Goal: Task Accomplishment & Management: Manage account settings

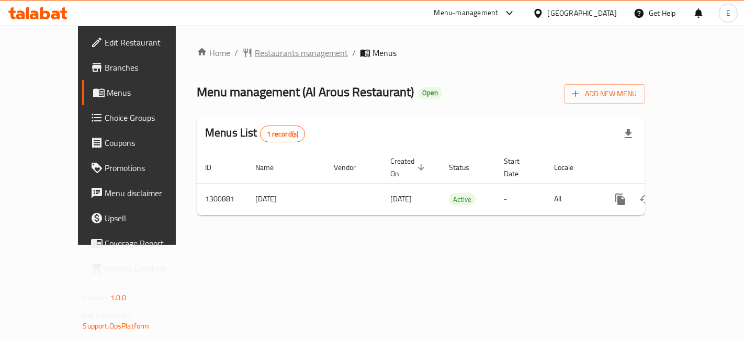
click at [255, 57] on span "Restaurants management" at bounding box center [301, 53] width 93 height 13
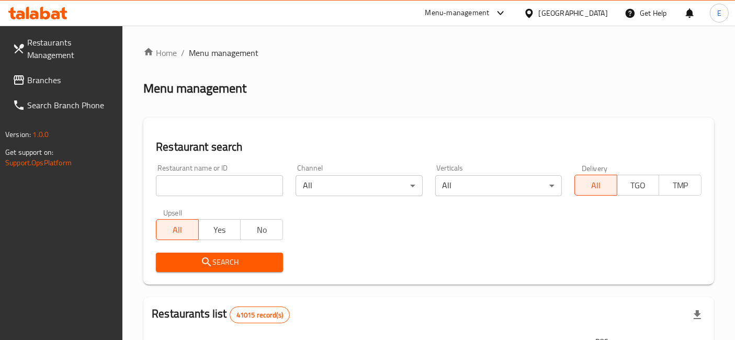
click at [230, 184] on input "search" at bounding box center [219, 185] width 127 height 21
type input "al arous"
click button "Search" at bounding box center [219, 262] width 127 height 19
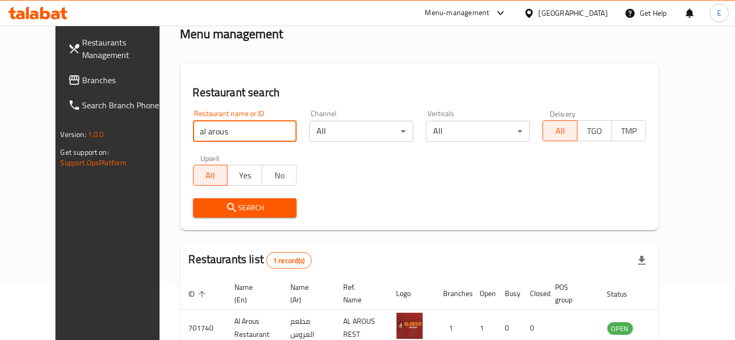
scroll to position [54, 0]
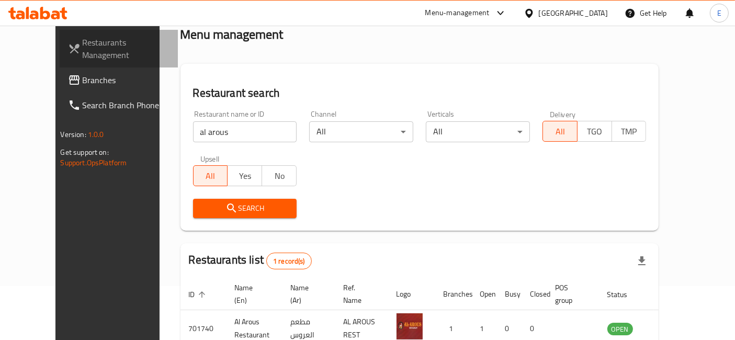
click at [83, 47] on span "Restaurants Management" at bounding box center [126, 48] width 87 height 25
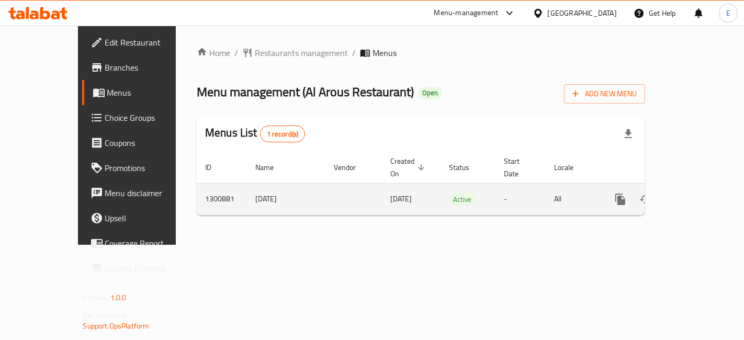
click at [693, 187] on link "enhanced table" at bounding box center [696, 199] width 25 height 25
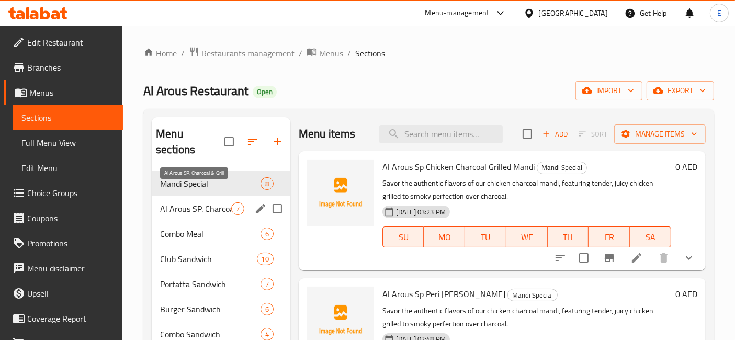
click at [202, 203] on span "Al Arous SP. Charcoal & Grill" at bounding box center [195, 209] width 71 height 13
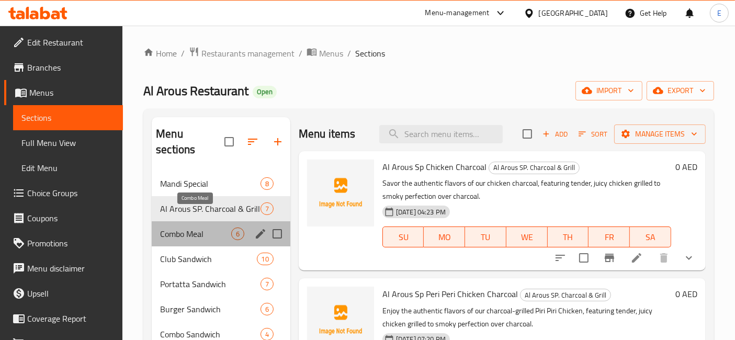
click at [203, 228] on span "Combo Meal" at bounding box center [195, 234] width 71 height 13
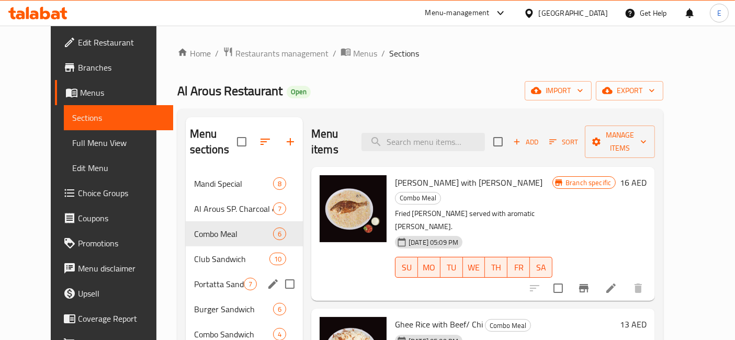
scroll to position [149, 0]
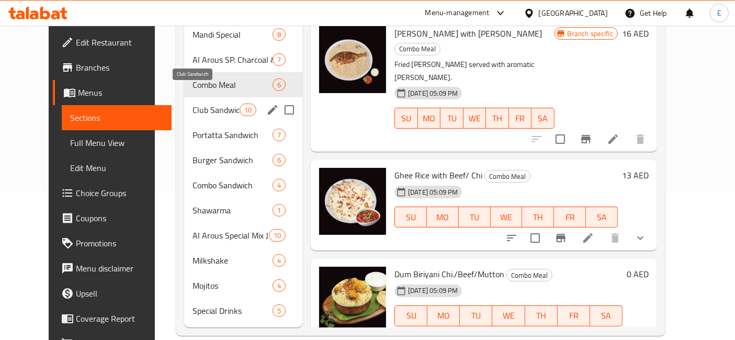
click at [193, 104] on span "Club Sandwich" at bounding box center [216, 110] width 47 height 13
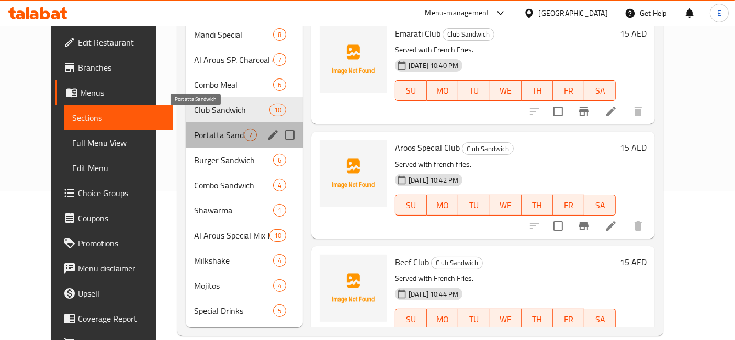
click at [194, 129] on span "Portatta Sandwich" at bounding box center [219, 135] width 50 height 13
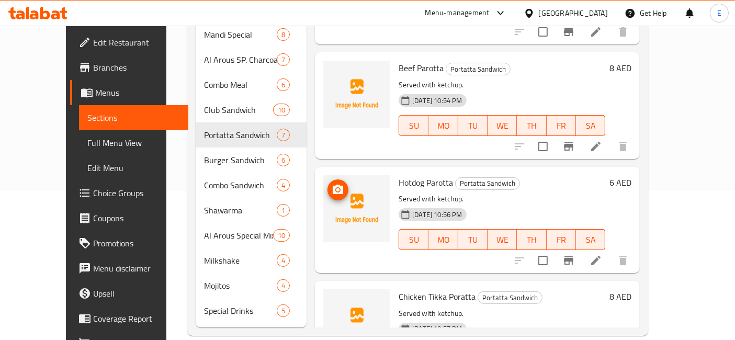
scroll to position [81, 0]
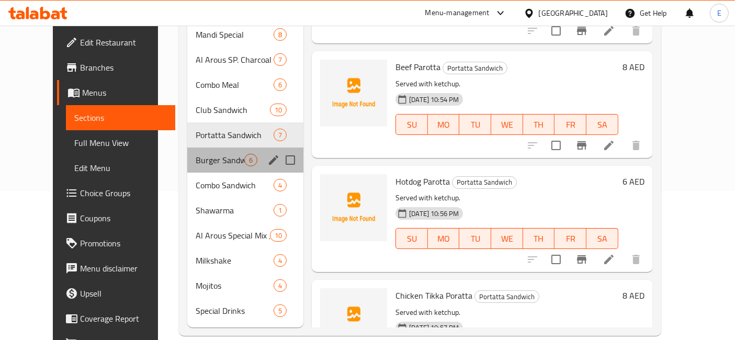
click at [187, 148] on div "Burger Sandwich 6" at bounding box center [245, 160] width 117 height 25
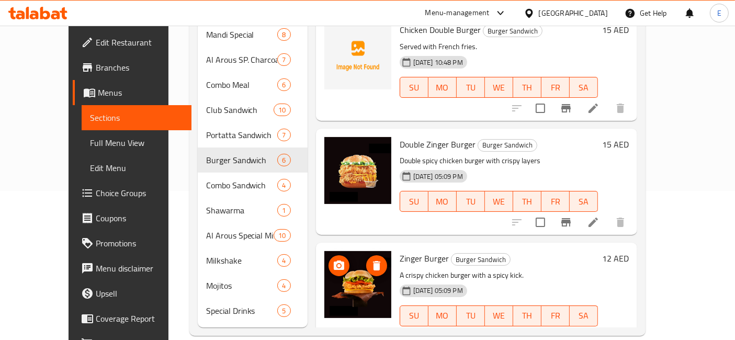
scroll to position [118, 0]
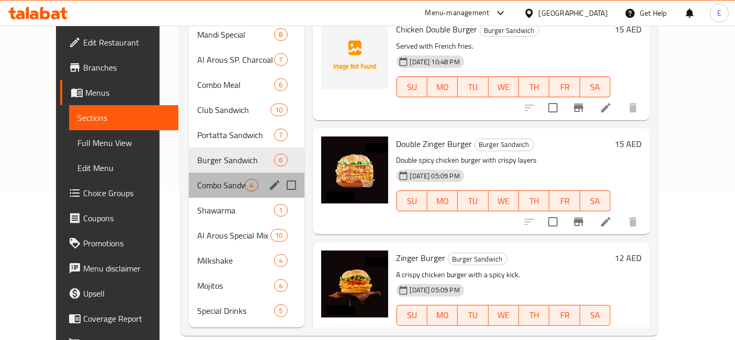
click at [196, 173] on div "Combo Sandwich 4" at bounding box center [246, 185] width 115 height 25
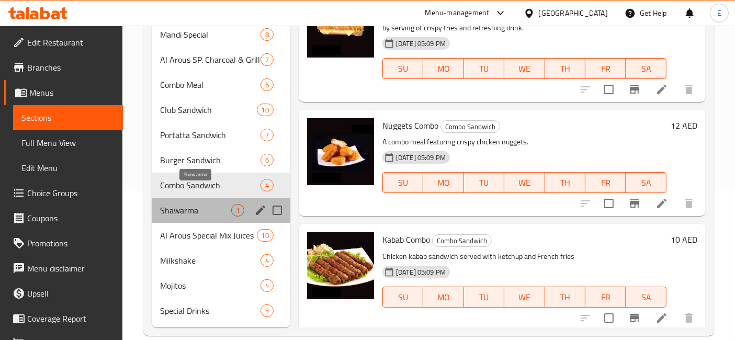
click at [195, 204] on span "Shawarma" at bounding box center [195, 210] width 71 height 13
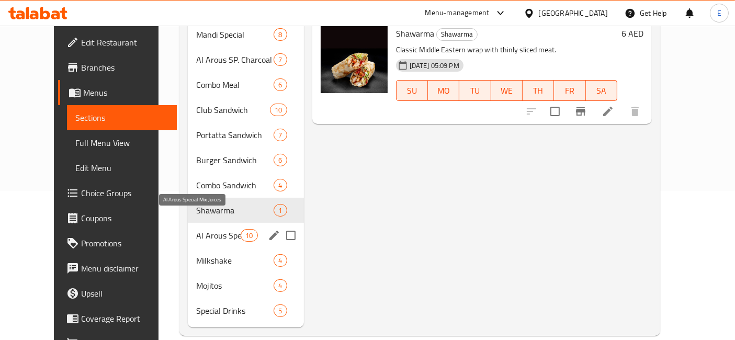
click at [200, 229] on span "Al Arous Special Mix Juices" at bounding box center [218, 235] width 44 height 13
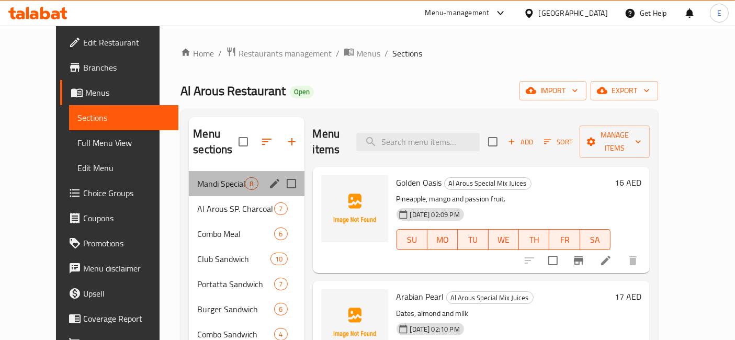
click at [197, 177] on span "Mandi Special" at bounding box center [221, 183] width 48 height 13
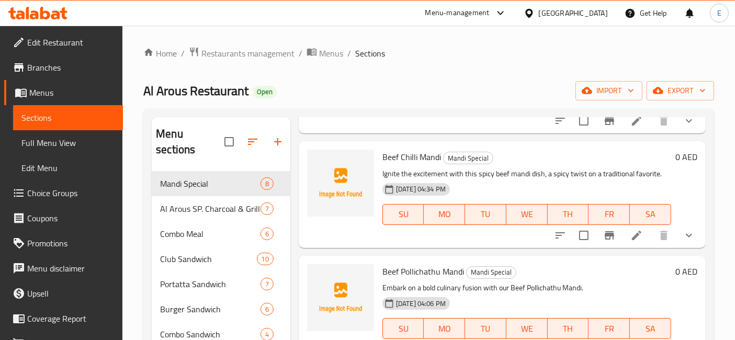
scroll to position [149, 0]
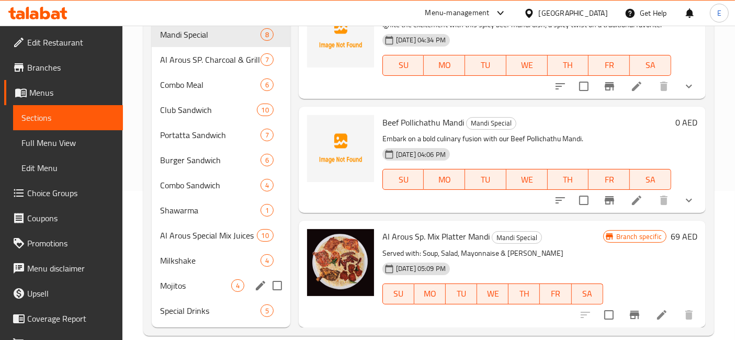
click at [184, 279] on span "Mojitos" at bounding box center [195, 285] width 71 height 13
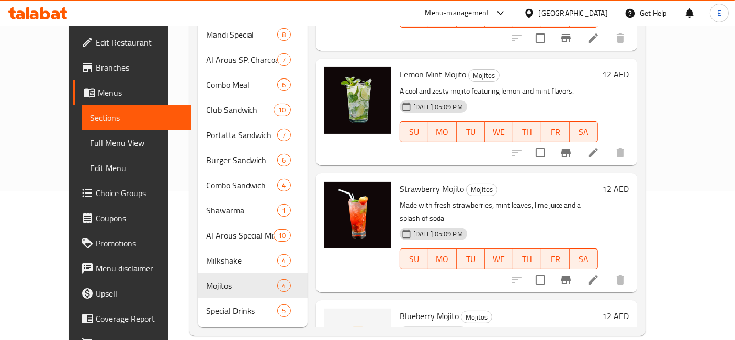
scroll to position [73, 0]
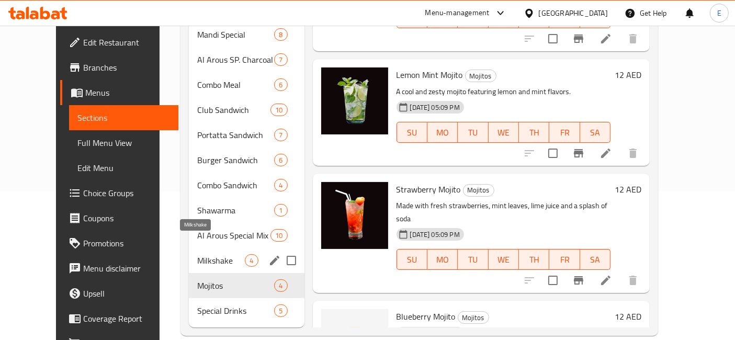
click at [206, 254] on span "Milkshake" at bounding box center [221, 260] width 48 height 13
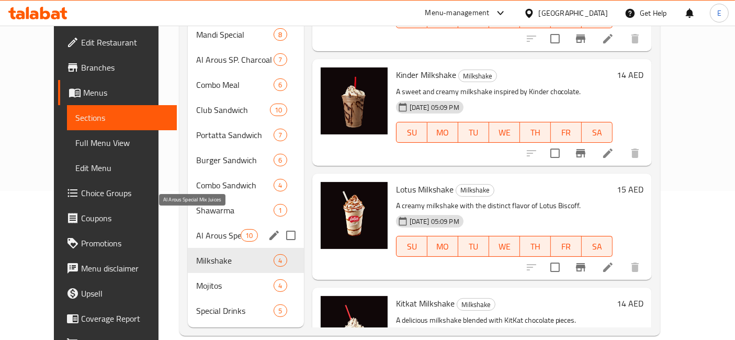
click at [196, 229] on span "Al Arous Special Mix Juices" at bounding box center [218, 235] width 44 height 13
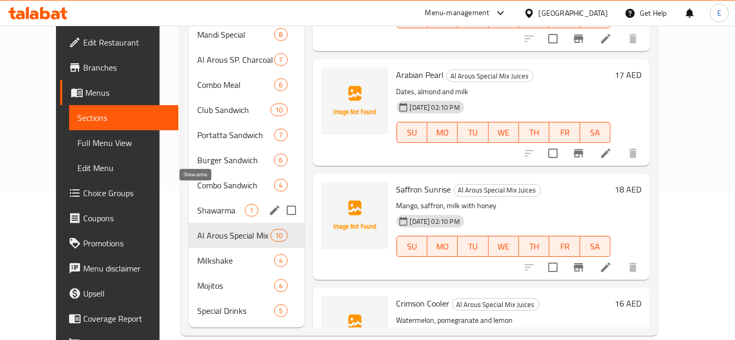
click at [197, 204] on span "Shawarma" at bounding box center [221, 210] width 48 height 13
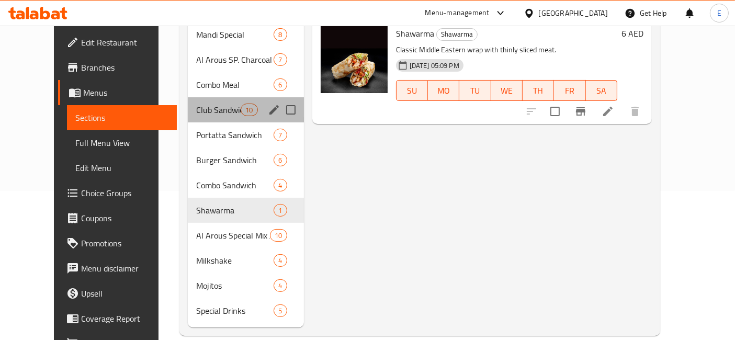
click at [214, 102] on div "Club Sandwich 10" at bounding box center [246, 109] width 116 height 25
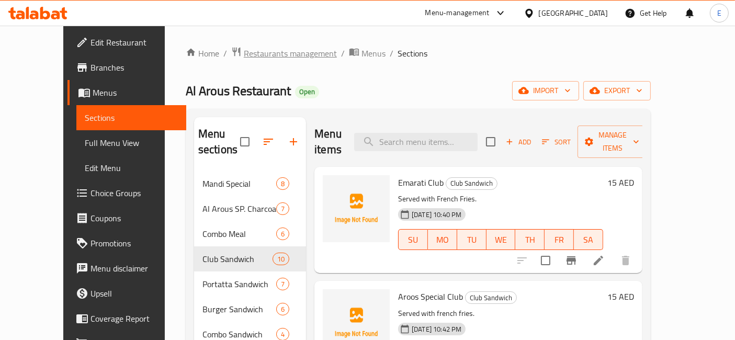
click at [275, 59] on span "Restaurants management" at bounding box center [290, 53] width 93 height 13
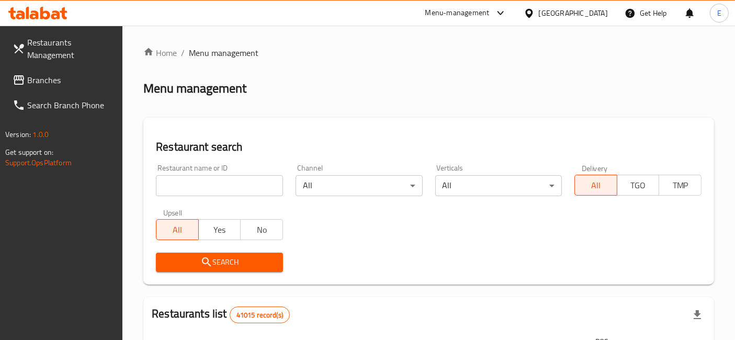
click at [201, 184] on input "search" at bounding box center [219, 185] width 127 height 21
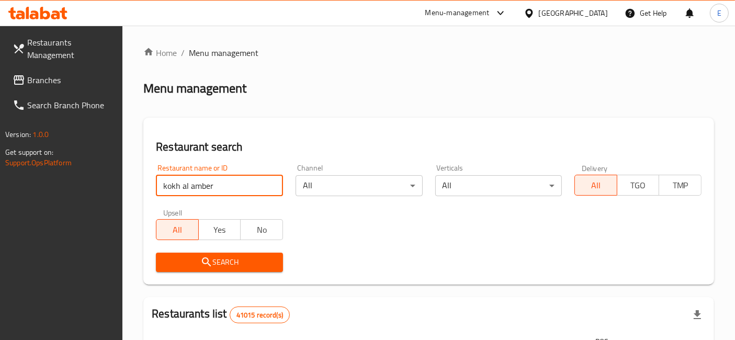
type input "kokh al amber"
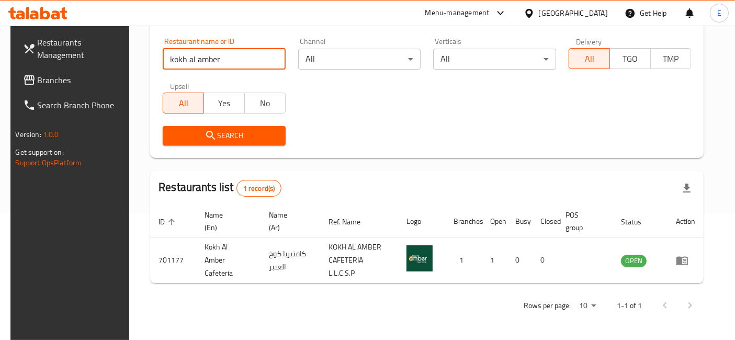
scroll to position [117, 0]
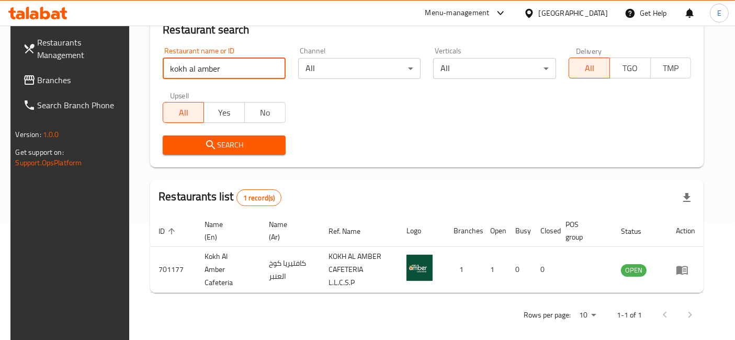
click at [64, 39] on span "Restaurants Management" at bounding box center [81, 48] width 87 height 25
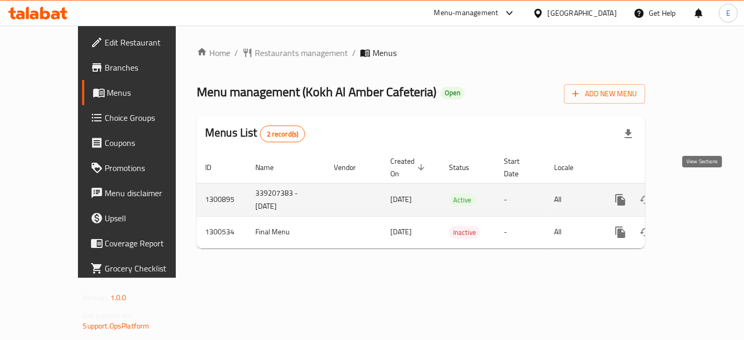
click at [698, 195] on icon "enhanced table" at bounding box center [695, 199] width 9 height 9
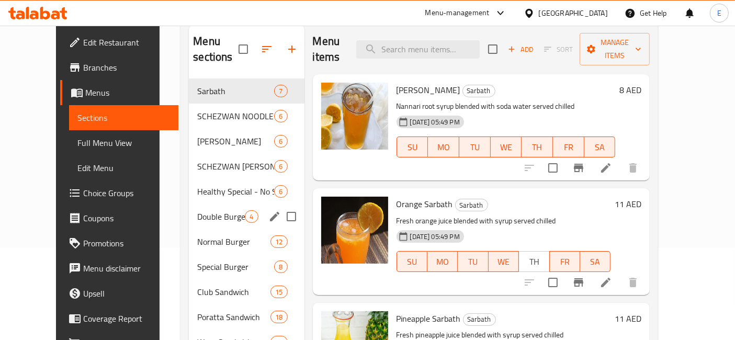
scroll to position [94, 0]
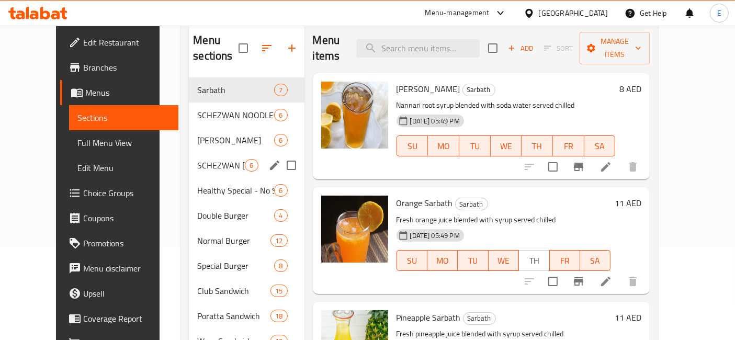
click at [189, 158] on div "SCHEZWAN FRIED RICE 6" at bounding box center [246, 165] width 115 height 25
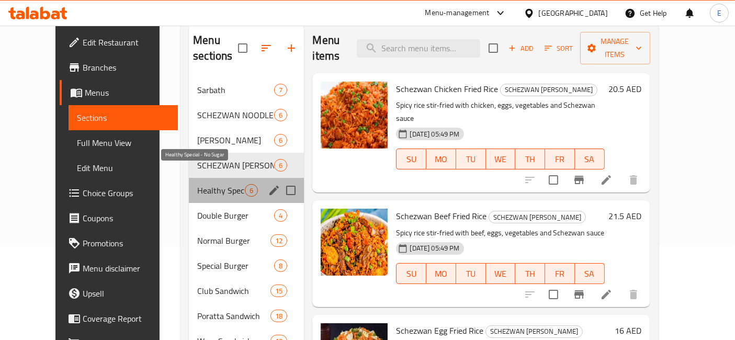
click at [197, 184] on span "Healthy Special - No Sugar" at bounding box center [221, 190] width 48 height 13
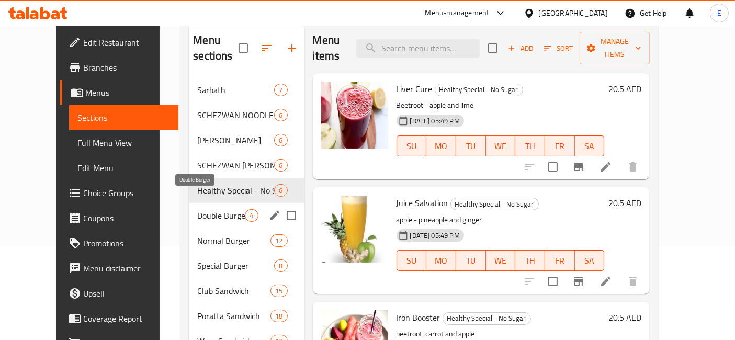
click at [197, 209] on span "Double Burger" at bounding box center [221, 215] width 48 height 13
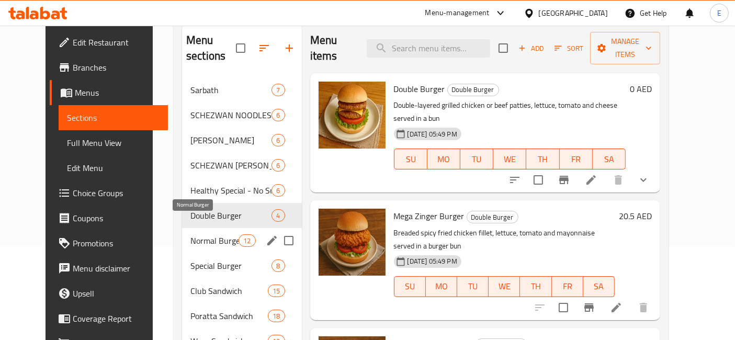
click at [191, 234] on span "Normal Burger" at bounding box center [215, 240] width 48 height 13
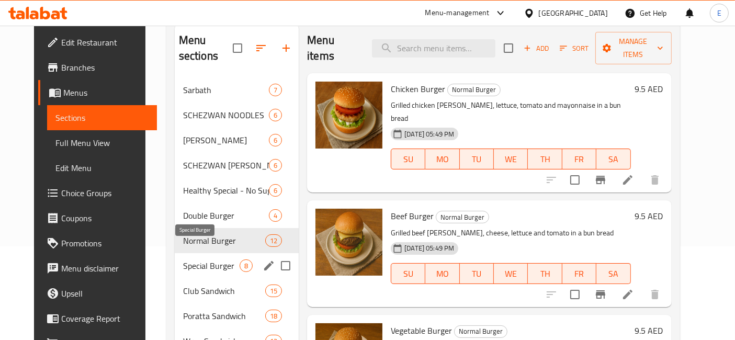
click at [183, 260] on span "Special Burger" at bounding box center [211, 266] width 57 height 13
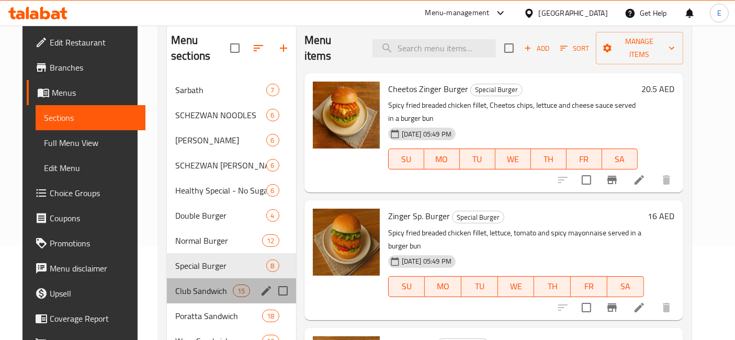
click at [182, 282] on div "Club Sandwich 15" at bounding box center [231, 290] width 129 height 25
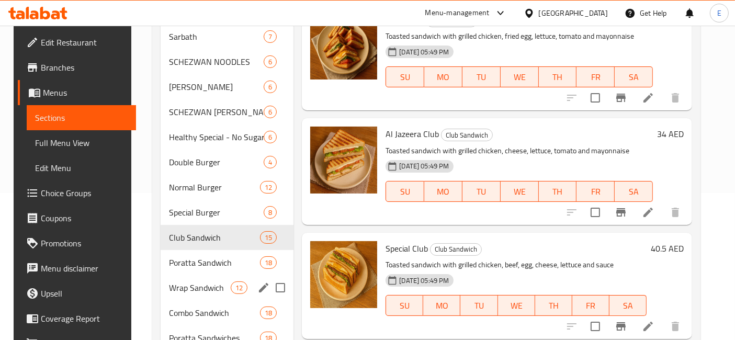
click at [182, 282] on div "Wrap Sandwich 12" at bounding box center [227, 287] width 133 height 25
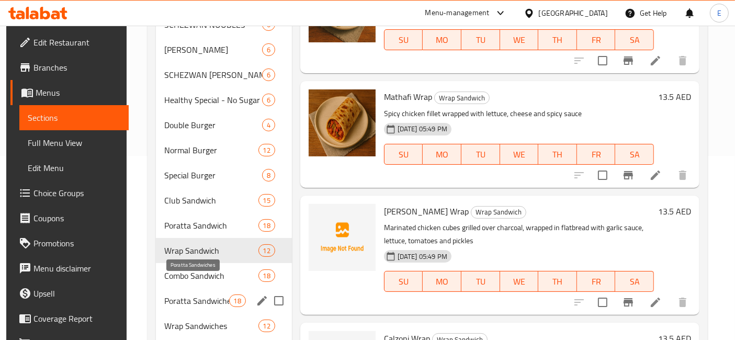
scroll to position [185, 0]
click at [182, 294] on span "Poratta Sandwiches" at bounding box center [196, 300] width 64 height 13
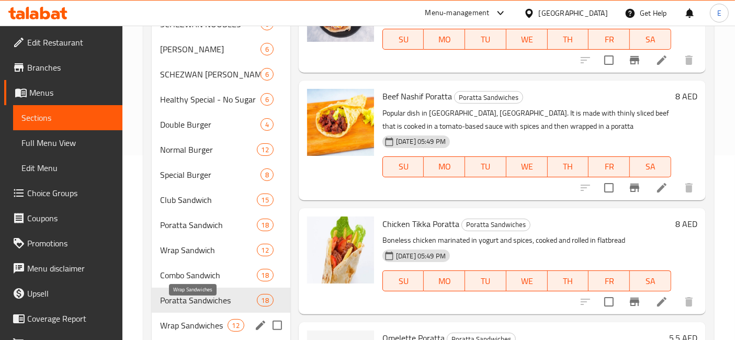
click at [188, 319] on span "Wrap Sandwiches" at bounding box center [193, 325] width 67 height 13
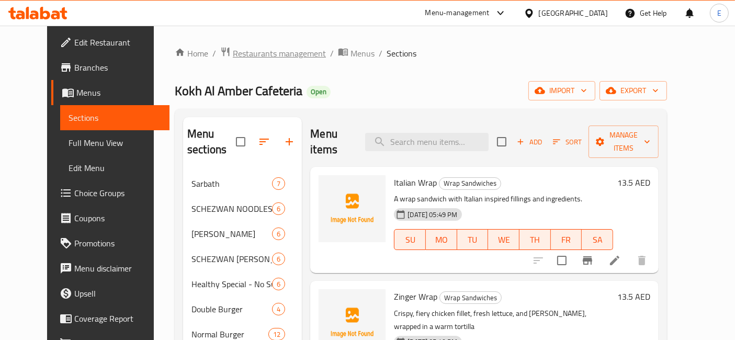
click at [233, 55] on span "Restaurants management" at bounding box center [279, 53] width 93 height 13
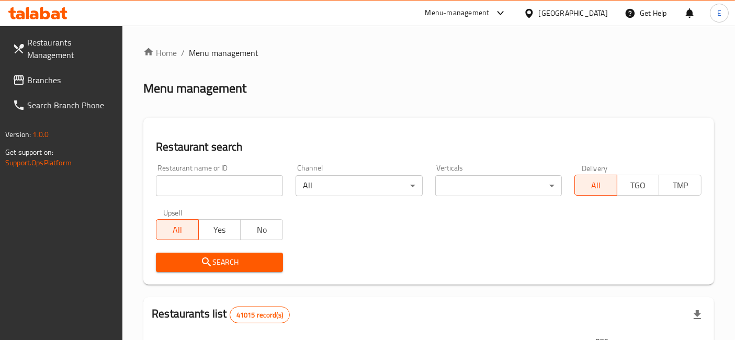
click at [424, 14] on div "Menu-management" at bounding box center [466, 13] width 98 height 25
click at [449, 8] on div "Menu-management" at bounding box center [457, 13] width 64 height 13
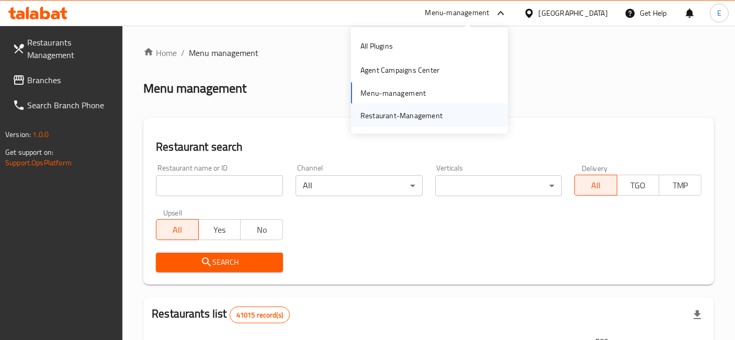
click at [443, 114] on div "Restaurant-Management" at bounding box center [401, 115] width 99 height 24
